Goal: Transaction & Acquisition: Obtain resource

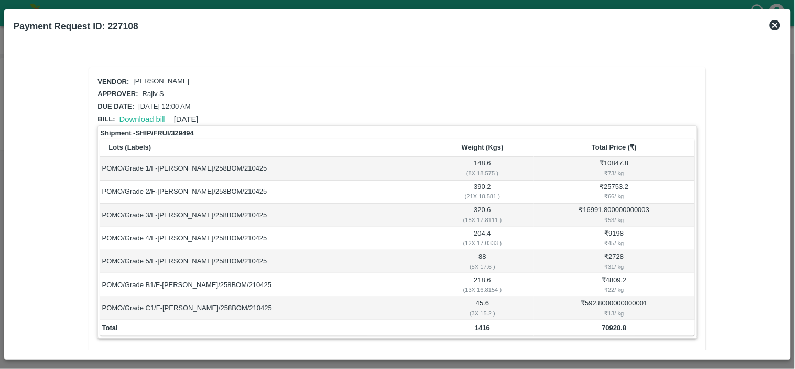
click at [777, 25] on icon at bounding box center [775, 25] width 13 height 13
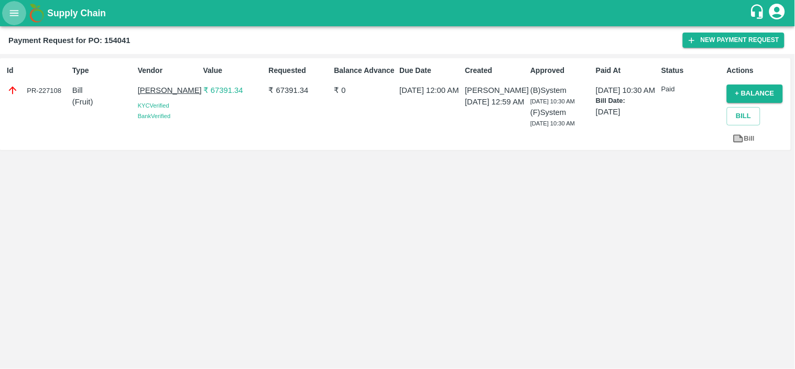
click at [9, 14] on icon "open drawer" at bounding box center [14, 13] width 12 height 12
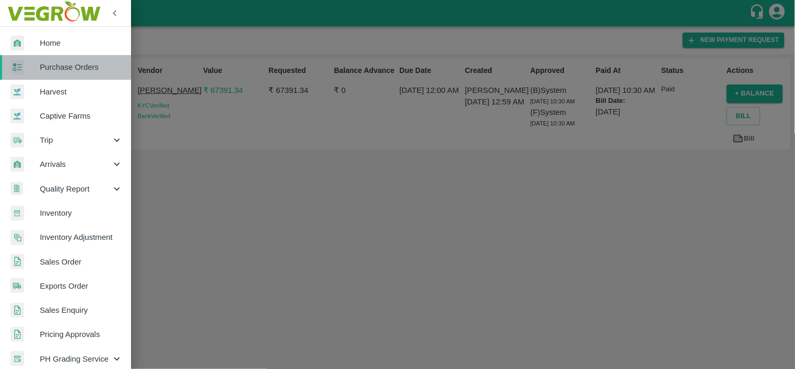
click at [69, 72] on span "Purchase Orders" at bounding box center [81, 67] width 83 height 12
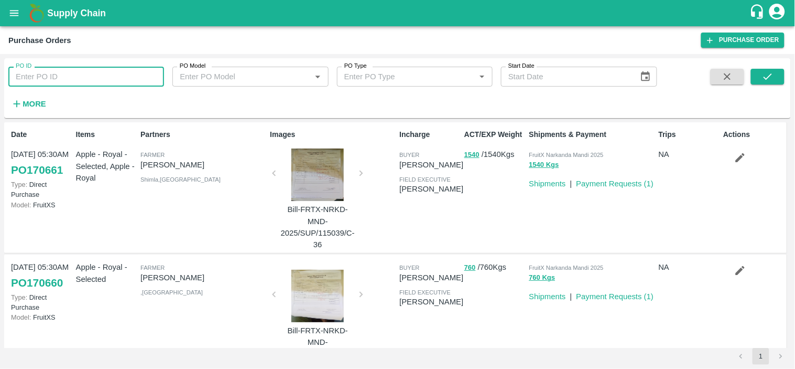
click at [69, 72] on input "PO ID" at bounding box center [86, 77] width 156 height 20
paste input "170338"
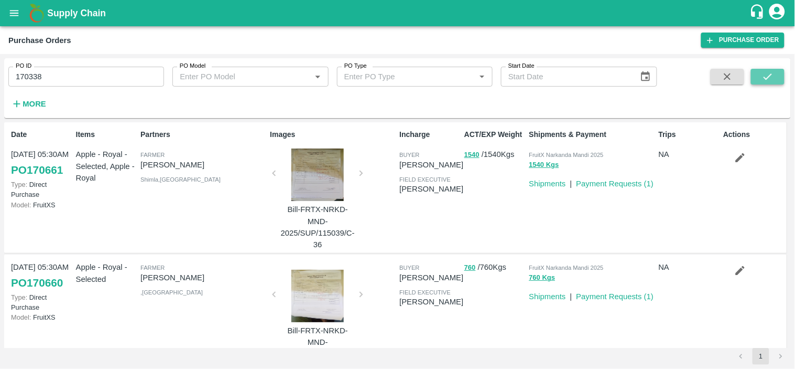
click at [762, 79] on icon "submit" at bounding box center [768, 77] width 12 height 12
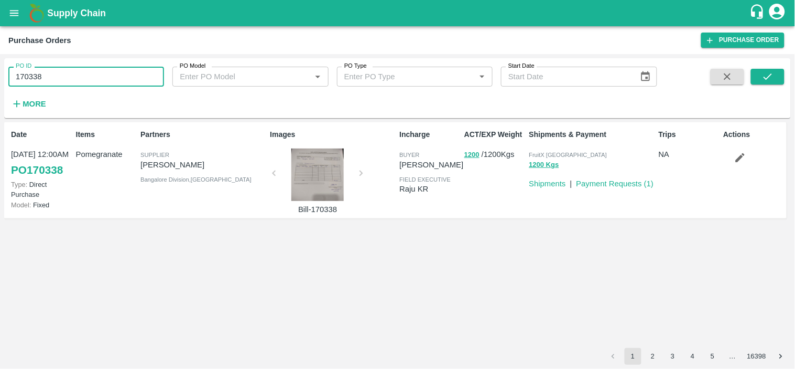
click at [91, 72] on input "170338" at bounding box center [86, 77] width 156 height 20
paste input "text"
type input "170609"
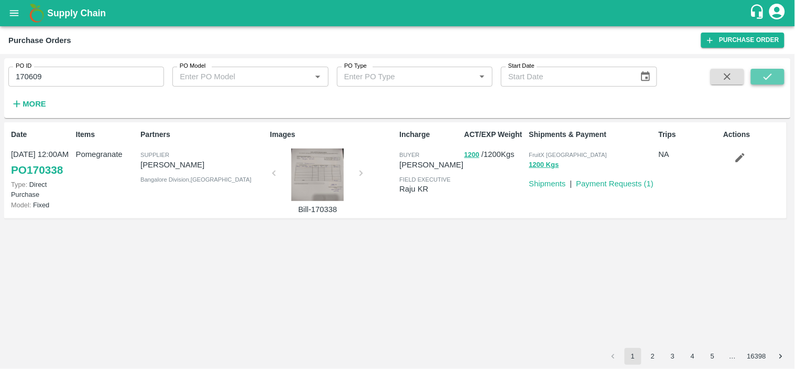
click at [777, 74] on button "submit" at bounding box center [768, 77] width 34 height 16
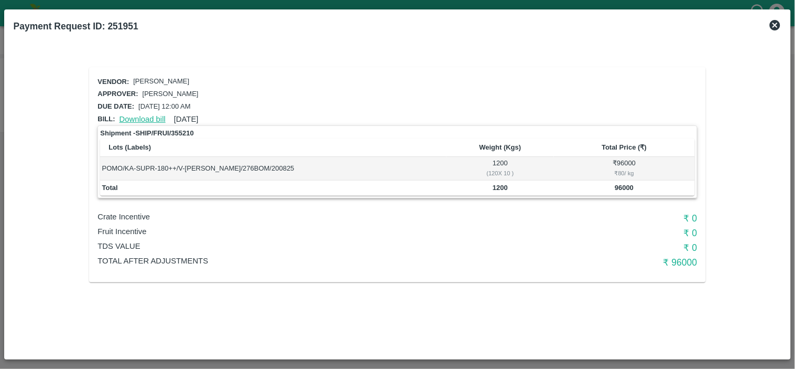
click at [148, 115] on link "Download bill" at bounding box center [143, 119] width 46 height 8
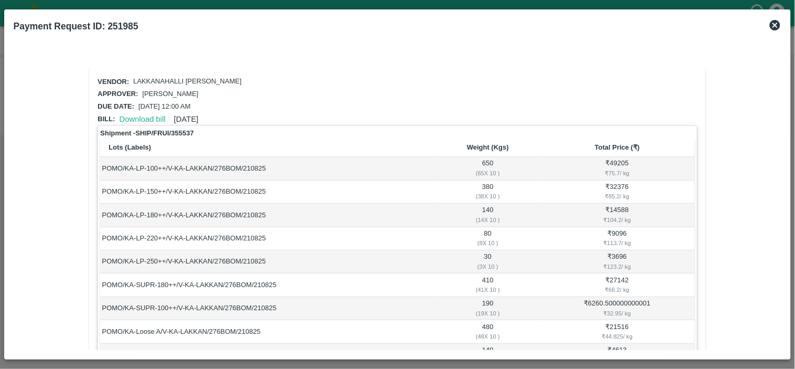
scroll to position [1, 0]
click at [126, 116] on link "Download bill" at bounding box center [143, 118] width 46 height 8
